Goal: Information Seeking & Learning: Learn about a topic

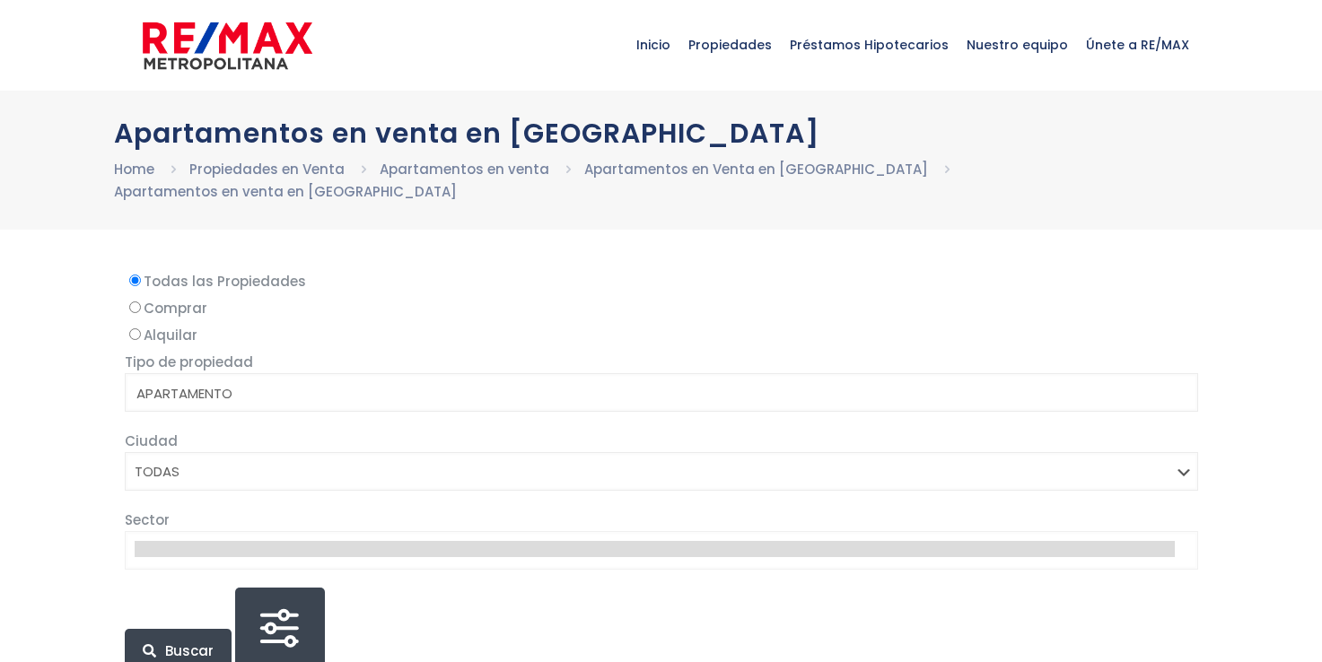
select select
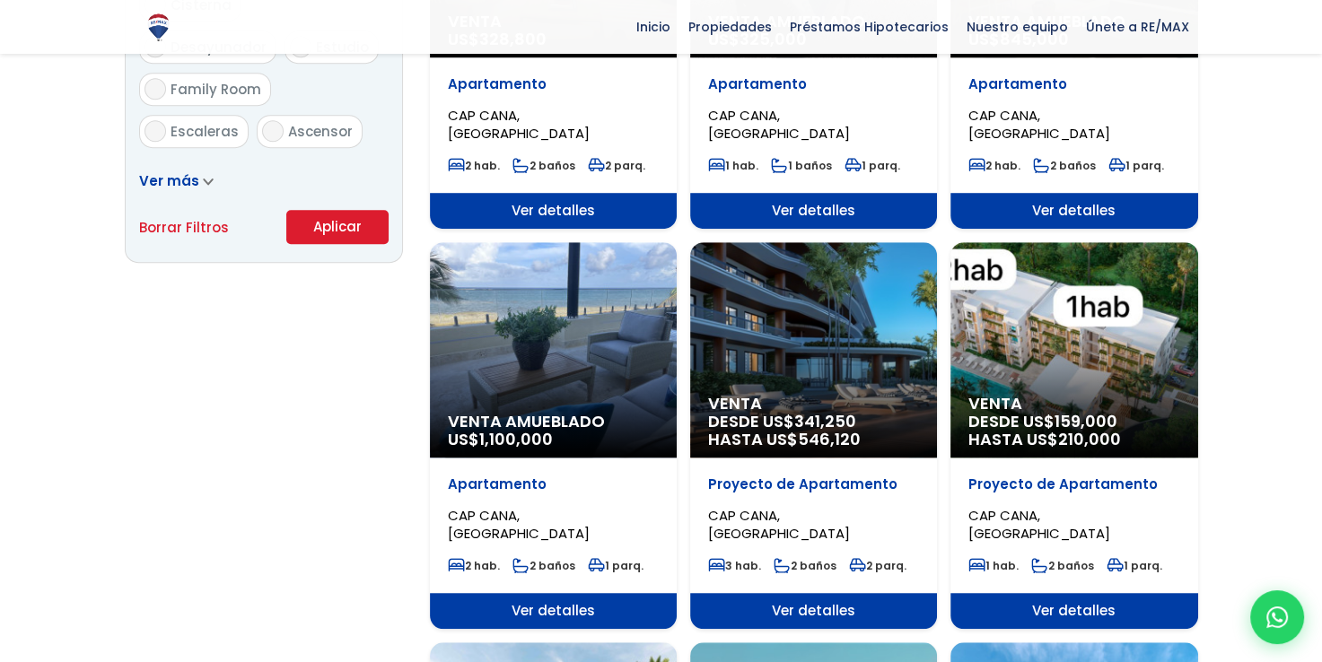
scroll to position [1256, 0]
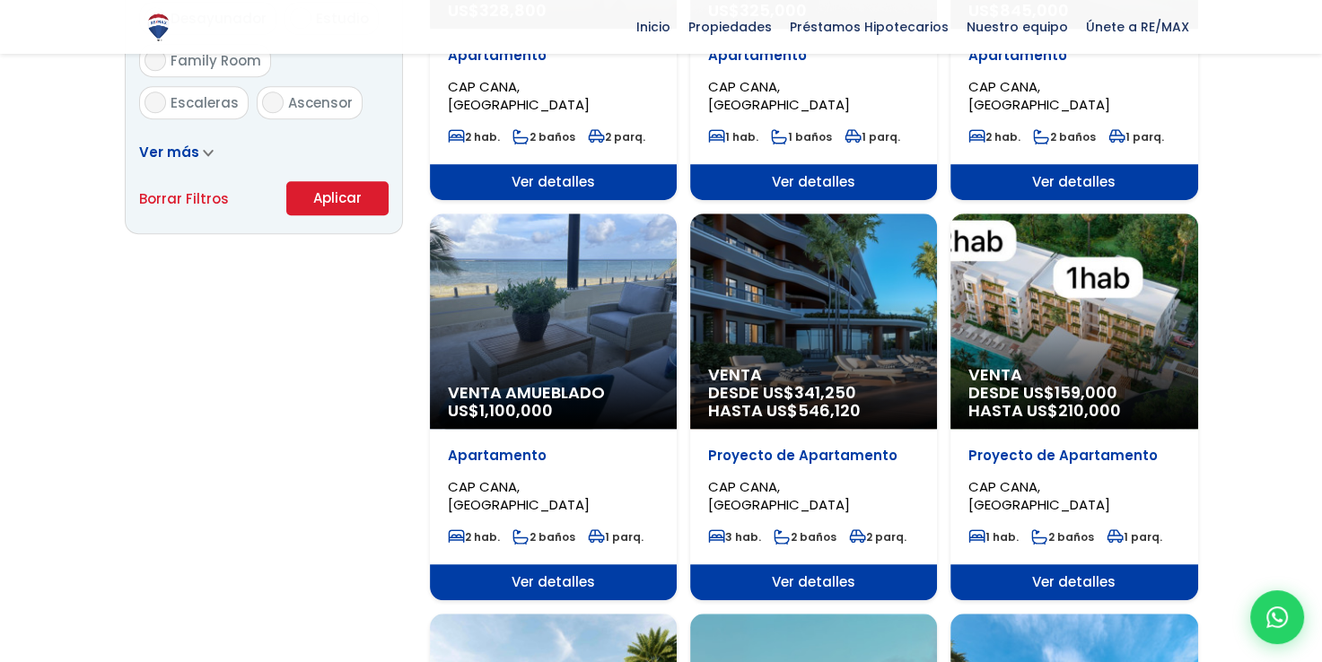
click at [836, 303] on div "Venta DESDE US$ 341,250 HASTA US$ 546,120" at bounding box center [813, 321] width 247 height 215
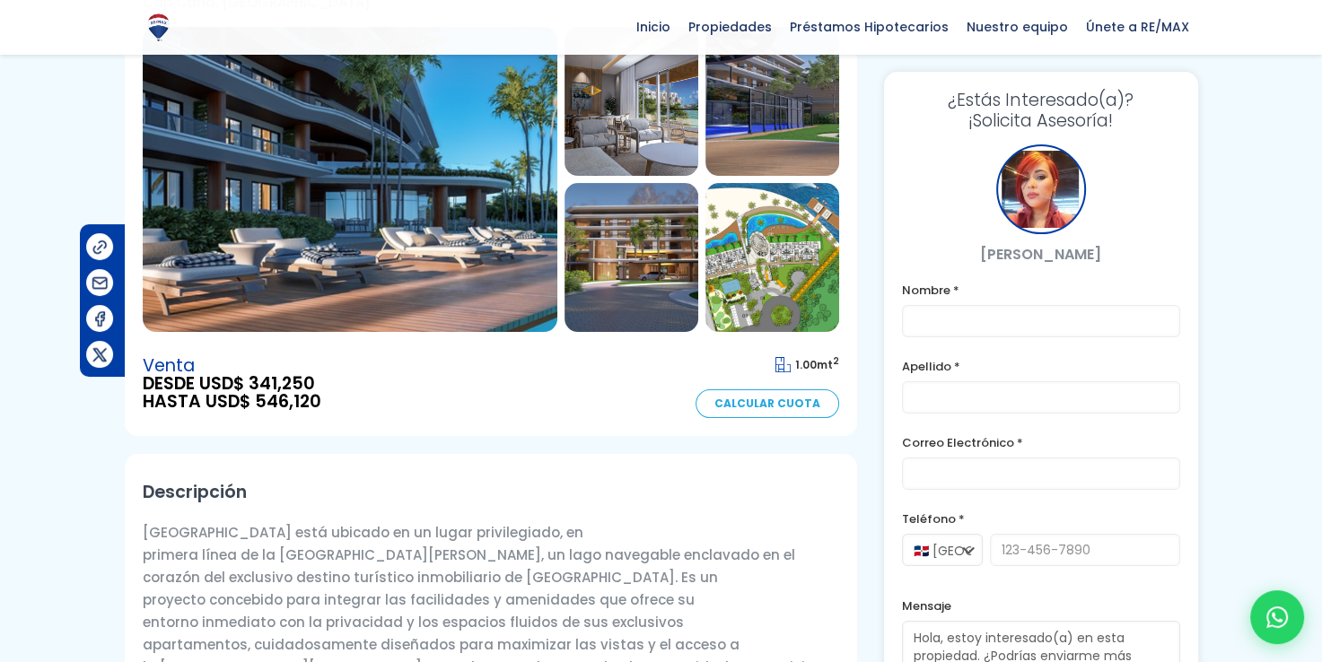
scroll to position [90, 0]
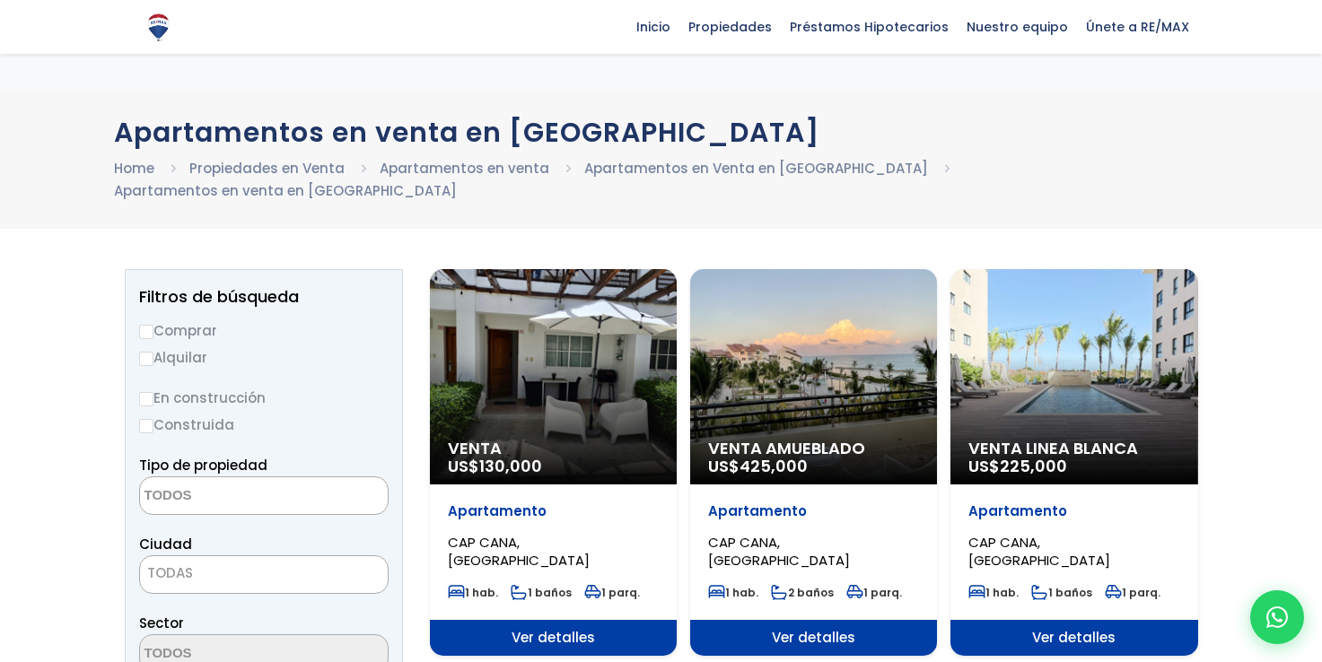
select select
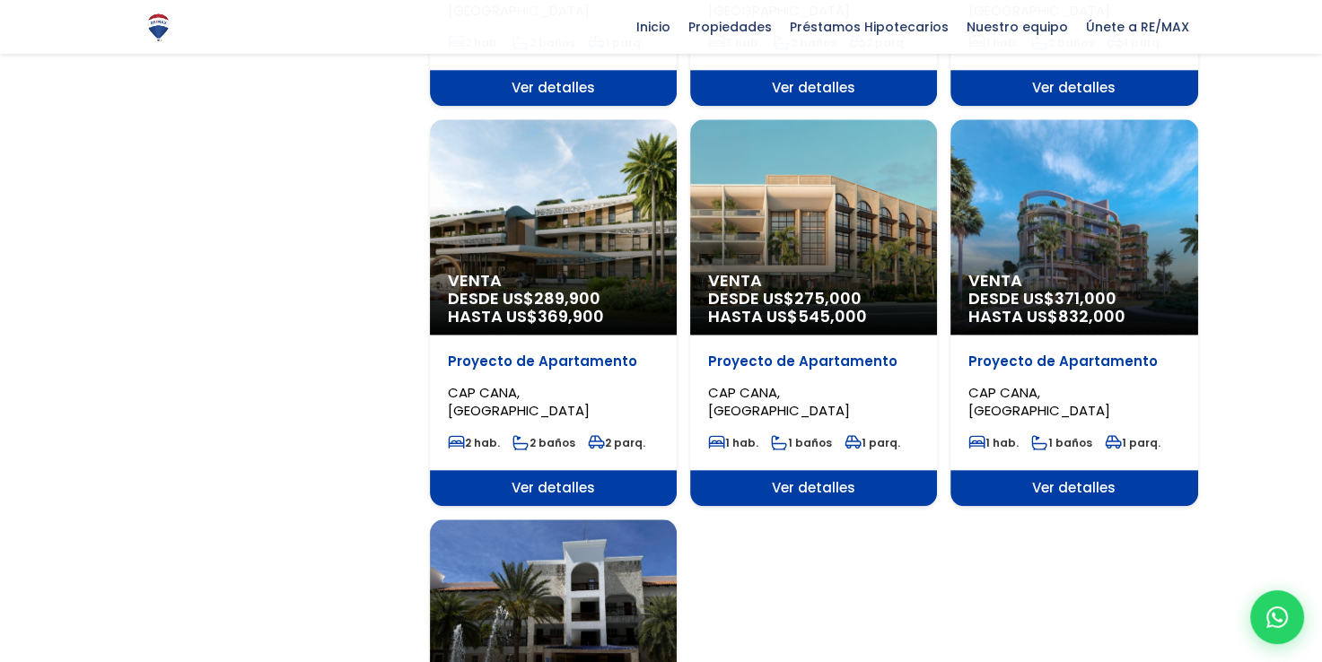
scroll to position [1615, 0]
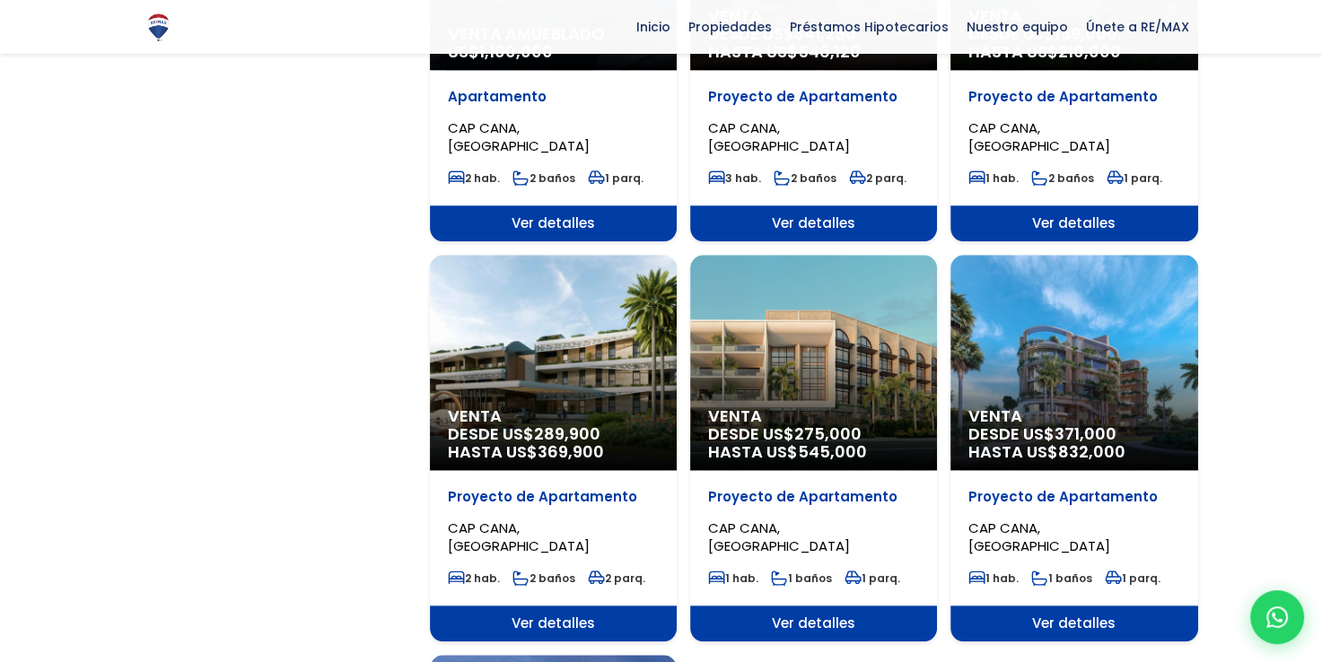
click at [604, 325] on div "Venta DESDE US$ 289,900 HASTA US$ 369,900" at bounding box center [553, 362] width 247 height 215
click at [510, 325] on div "Venta DESDE US$ 289,900 HASTA US$ 369,900" at bounding box center [553, 362] width 247 height 215
click at [578, 607] on span "Ver detalles" at bounding box center [553, 624] width 247 height 36
click at [574, 606] on span "Ver detalles" at bounding box center [553, 624] width 247 height 36
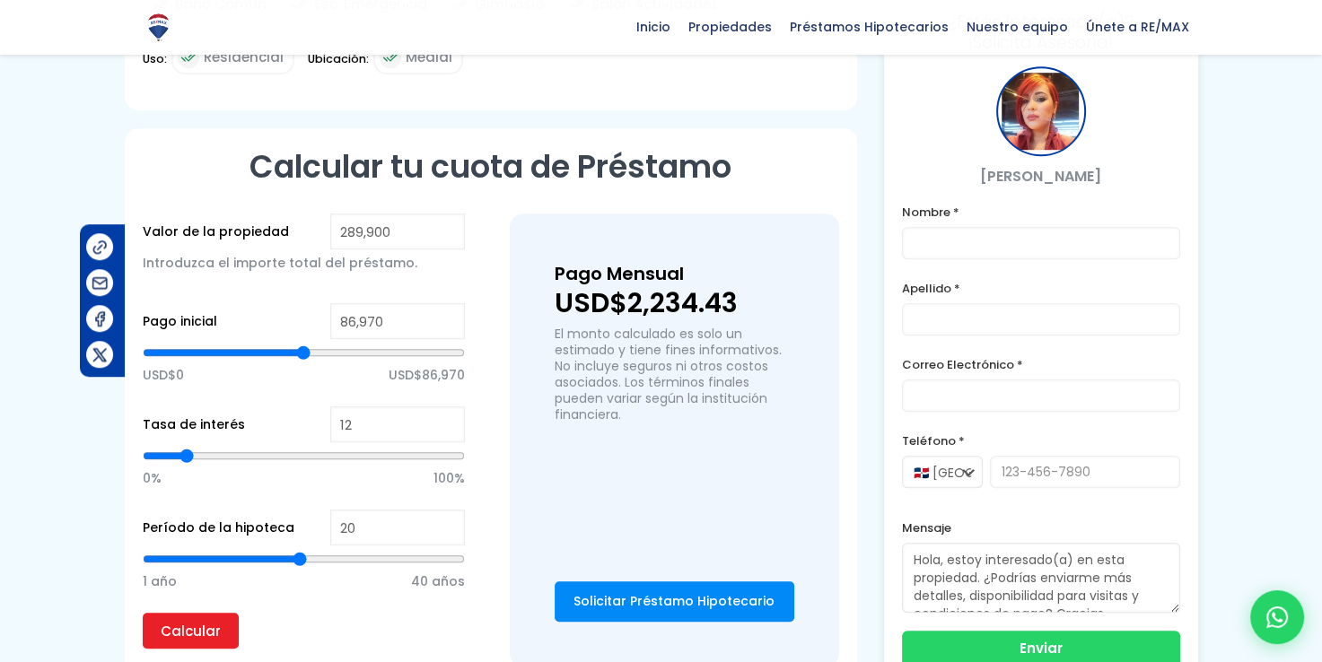
scroll to position [1077, 0]
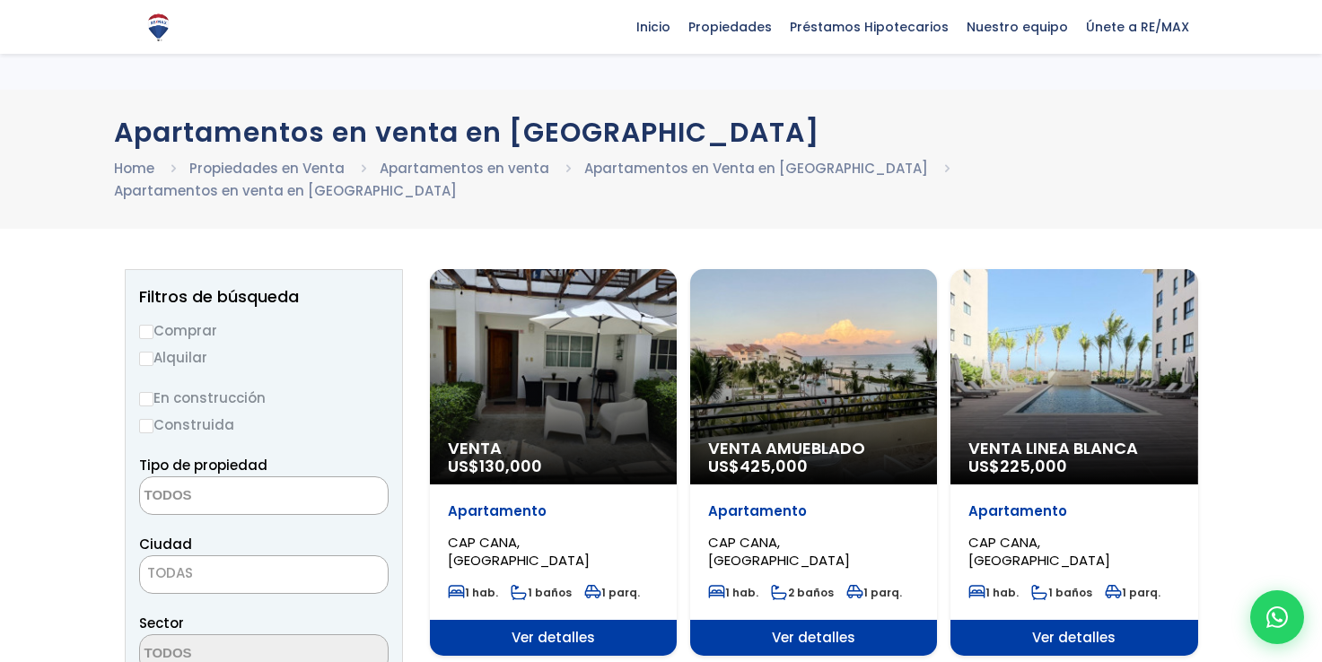
select select
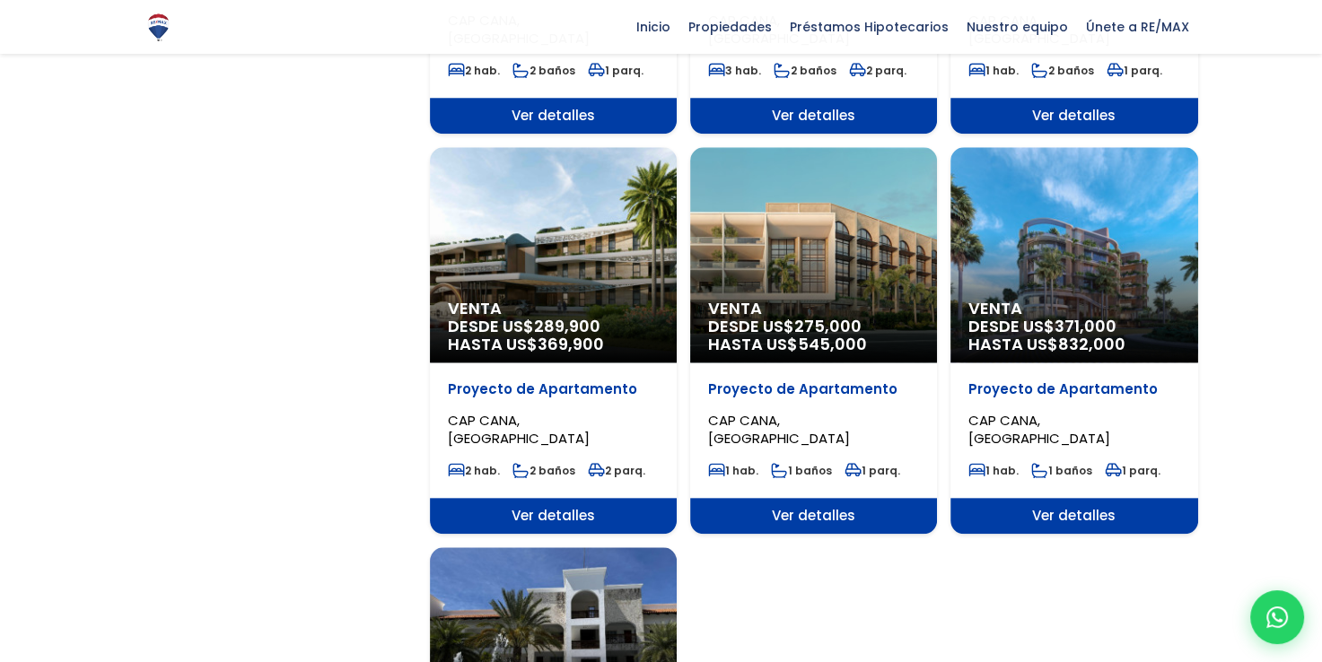
scroll to position [1526, 0]
